Goal: Task Accomplishment & Management: Use online tool/utility

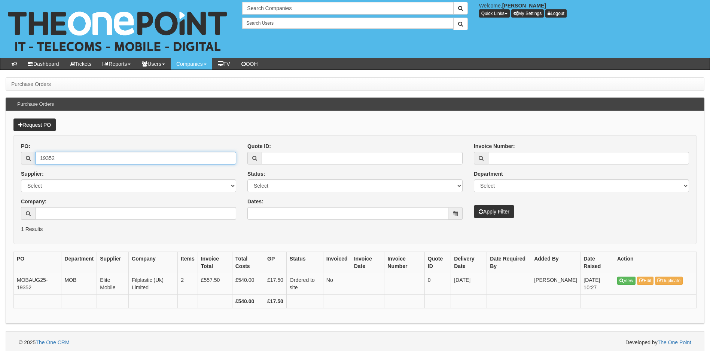
drag, startPoint x: 68, startPoint y: 157, endPoint x: 21, endPoint y: 157, distance: 47.1
click at [21, 157] on div "PO: 19352 Supplier: Select 123 REG.co.uk 1Password 3 4Gon AA Jones Electric Ltd…" at bounding box center [128, 184] width 226 height 83
type input "19268"
click at [474, 205] on button "Apply Filter" at bounding box center [494, 211] width 40 height 13
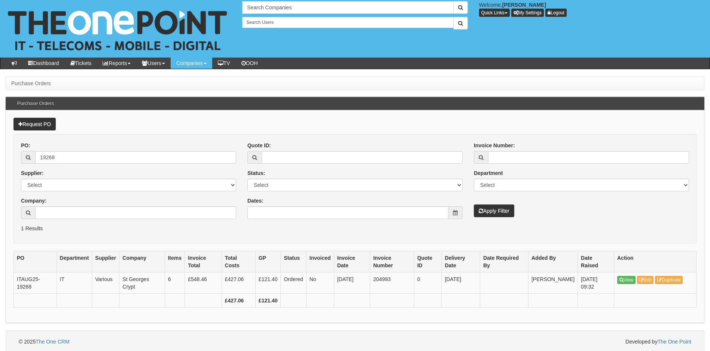
scroll to position [3, 0]
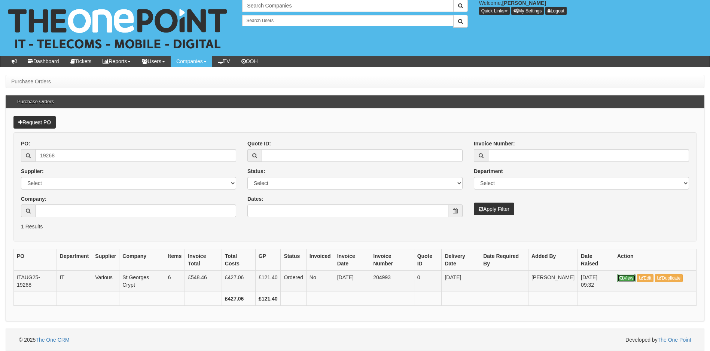
click at [622, 280] on icon at bounding box center [621, 278] width 4 height 4
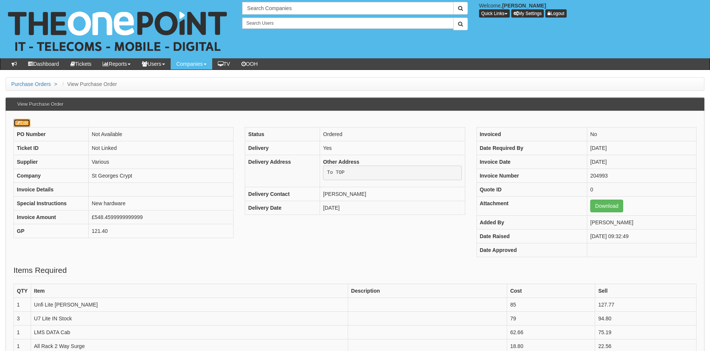
click at [22, 124] on link "Edit" at bounding box center [21, 123] width 17 height 8
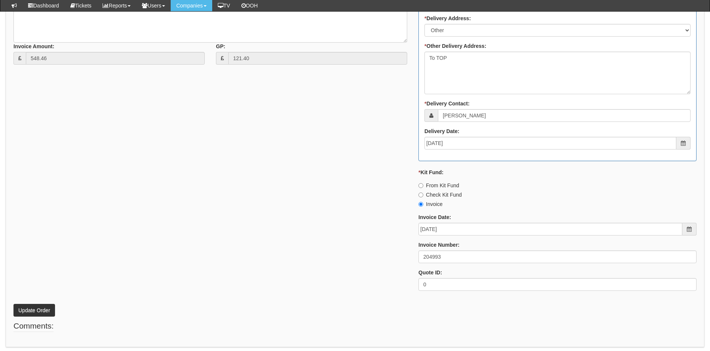
scroll to position [486, 0]
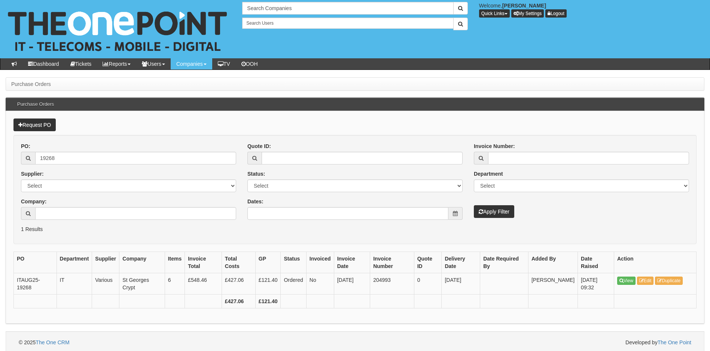
scroll to position [3, 0]
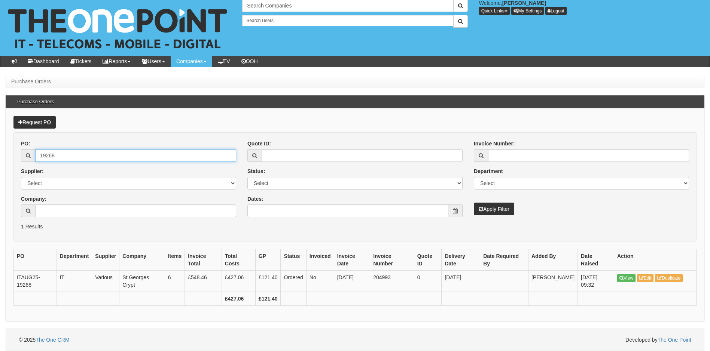
drag, startPoint x: 70, startPoint y: 154, endPoint x: 31, endPoint y: 155, distance: 38.9
click at [31, 155] on div "19268" at bounding box center [128, 155] width 215 height 13
type input "19353"
click at [474, 203] on button "Apply Filter" at bounding box center [494, 209] width 40 height 13
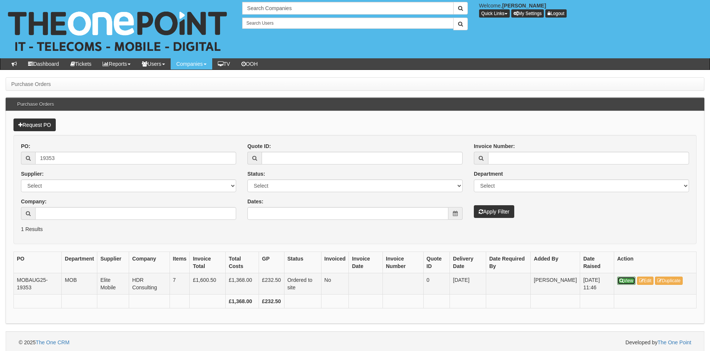
click at [625, 282] on link "View" at bounding box center [626, 281] width 18 height 8
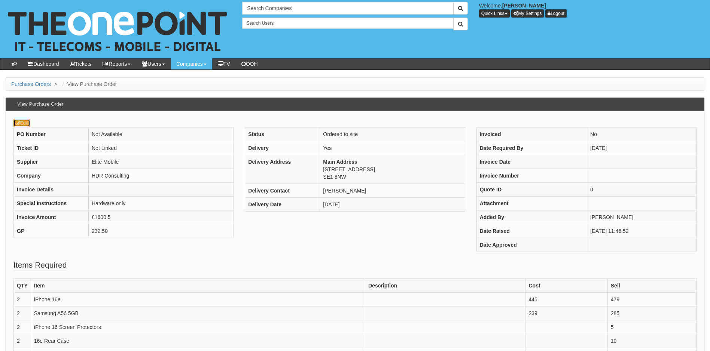
click at [21, 125] on link "Edit" at bounding box center [21, 123] width 17 height 8
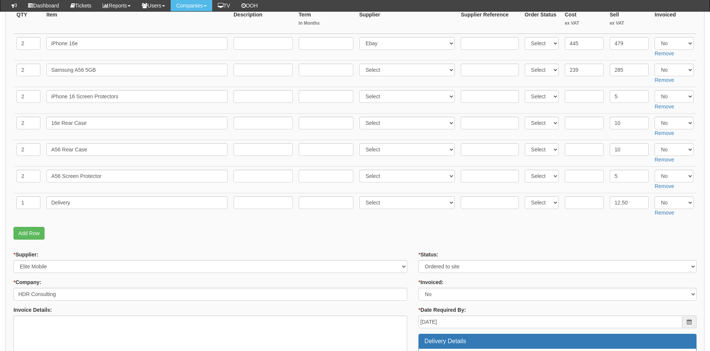
scroll to position [138, 0]
